Goal: Transaction & Acquisition: Subscribe to service/newsletter

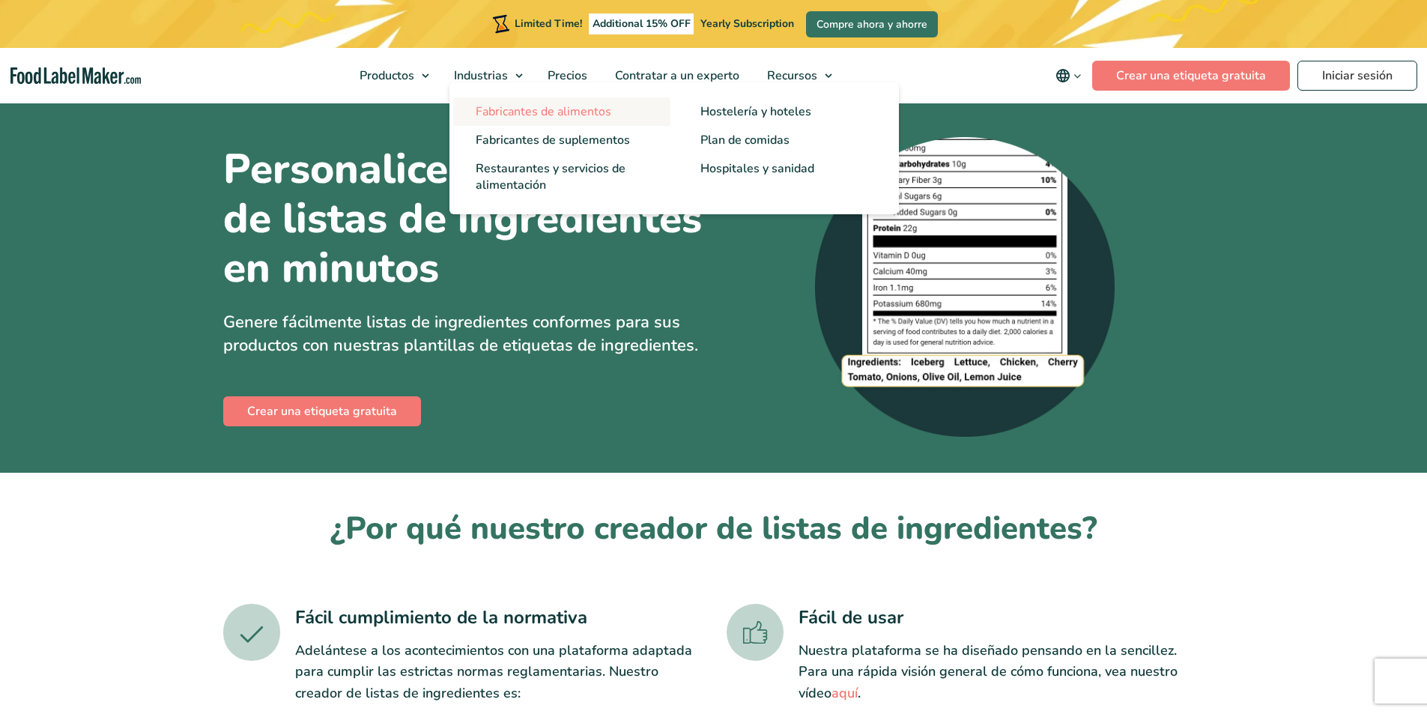
click at [536, 115] on span "Fabricantes de alimentos" at bounding box center [544, 111] width 136 height 16
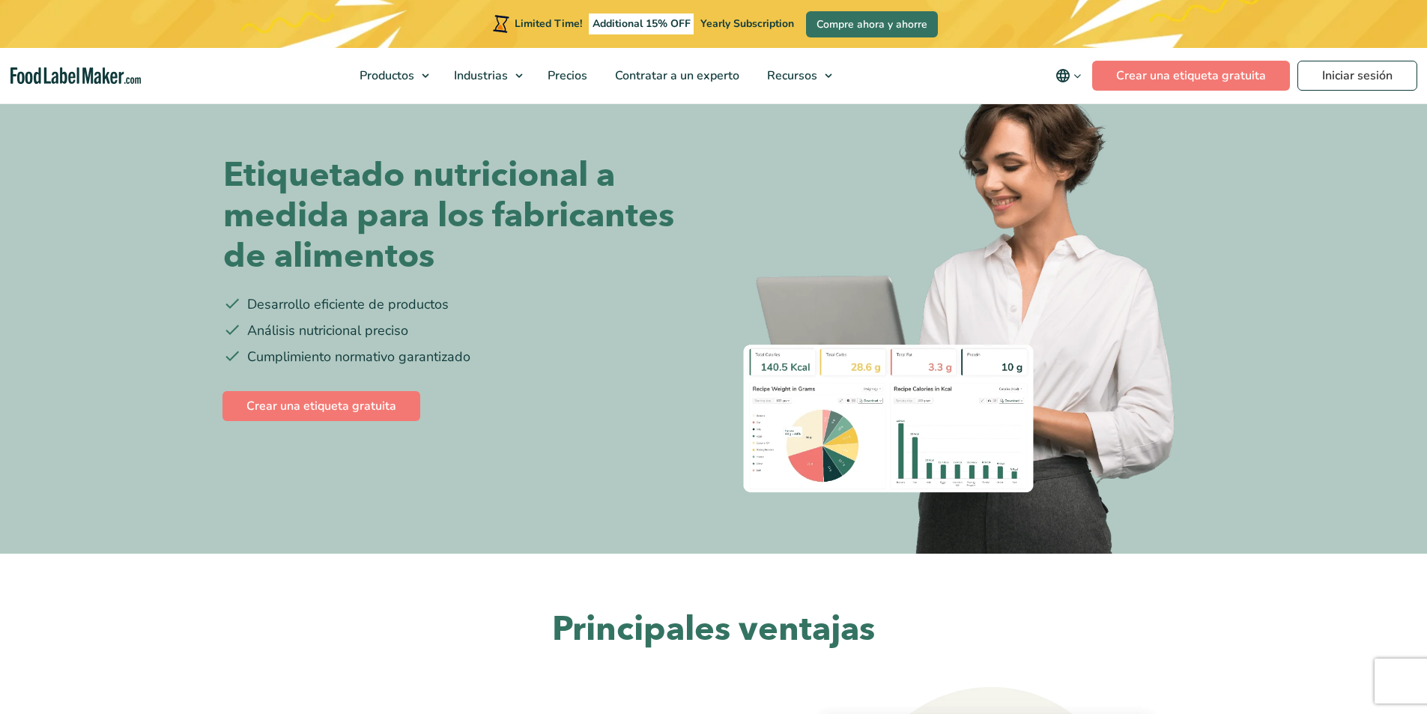
scroll to position [75, 0]
click at [335, 410] on link "Crear una etiqueta gratuita" at bounding box center [322, 407] width 198 height 30
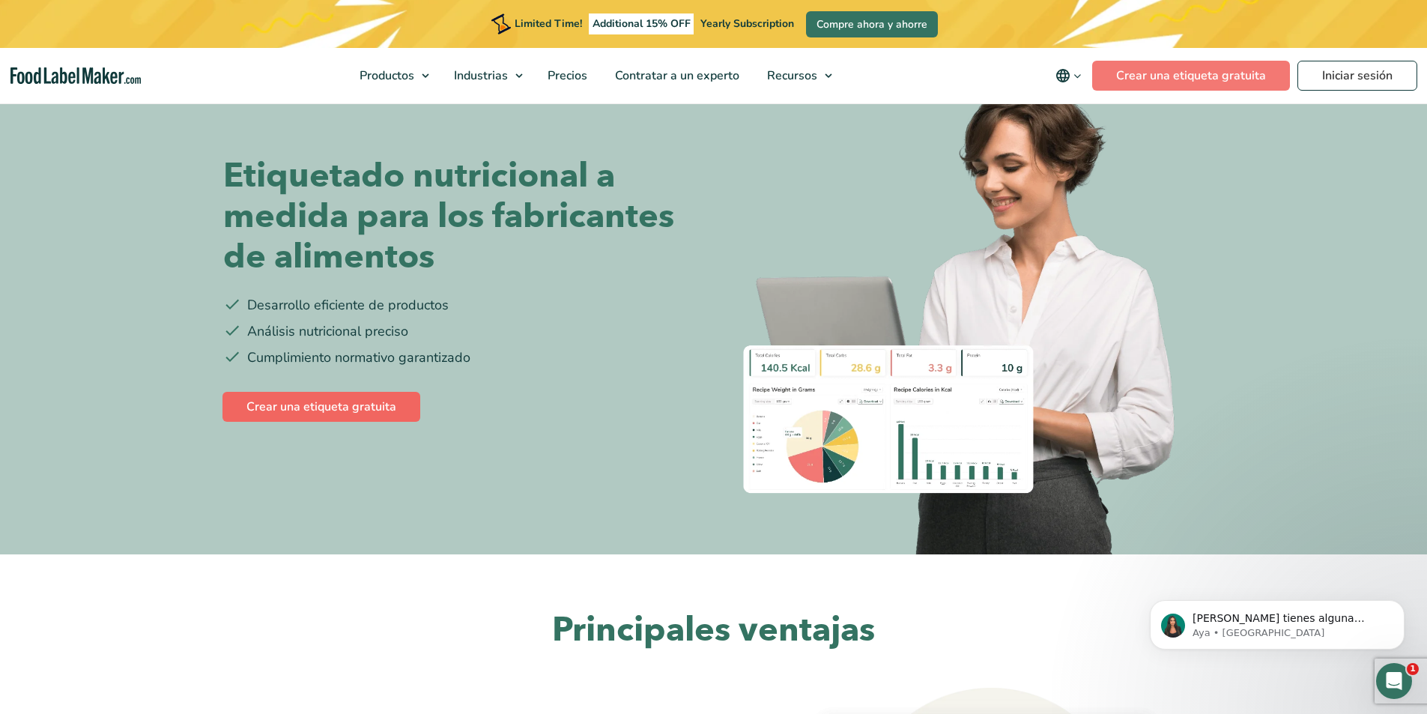
scroll to position [0, 0]
